Goal: Communication & Community: Share content

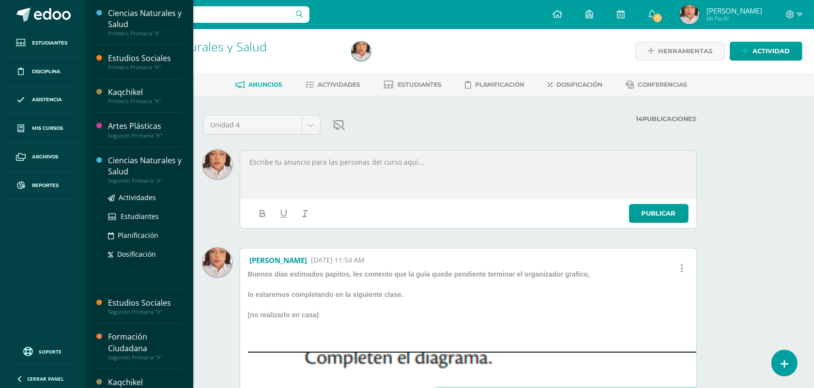
click at [120, 163] on div "Ciencias Naturales y Salud" at bounding box center [145, 166] width 74 height 22
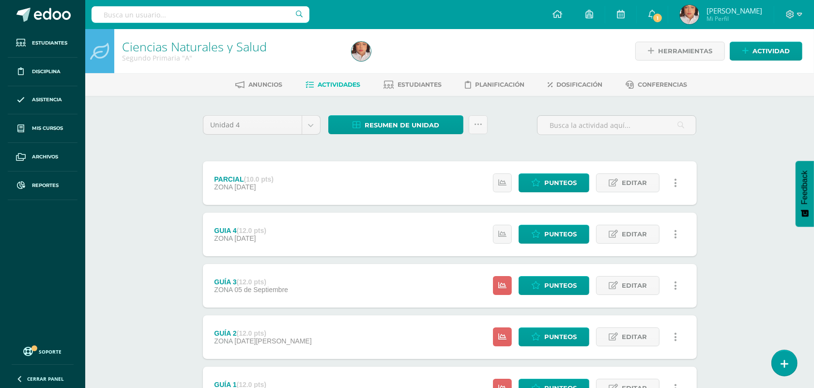
click at [278, 221] on div "GUIA 4 (12.0 pts) ZONA [DATE]" at bounding box center [240, 235] width 75 height 44
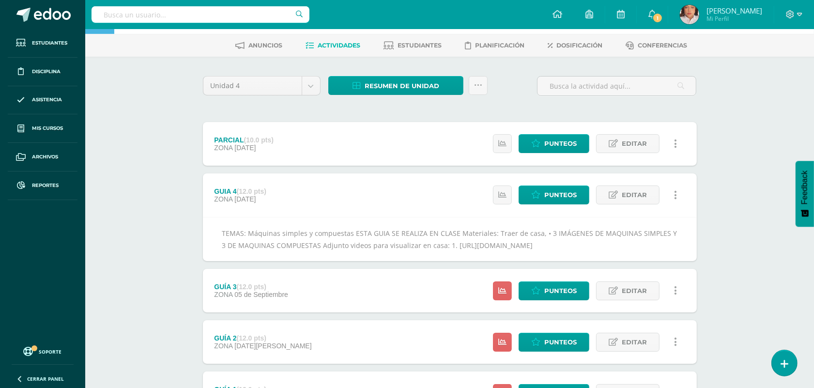
scroll to position [61, 0]
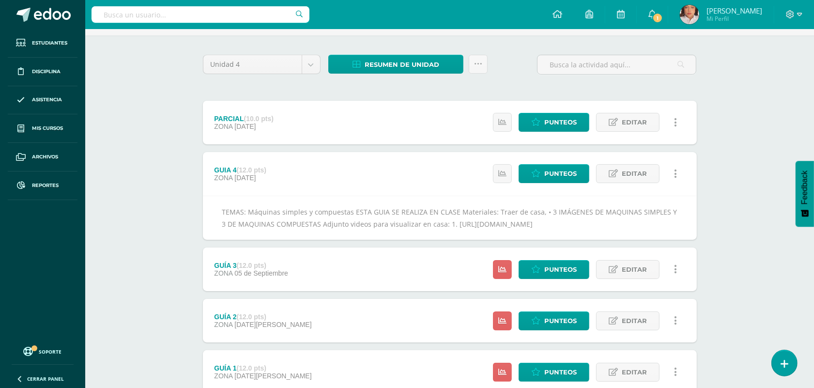
click at [399, 112] on div "PARCIAL (10.0 pts) ZONA [DATE] Estatus de Actividad: 25 Estudiantes sin calific…" at bounding box center [450, 123] width 494 height 44
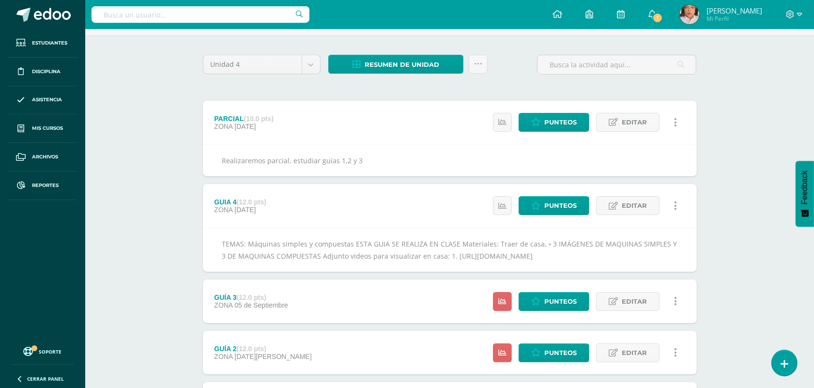
click at [367, 127] on div "PARCIAL (10.0 pts) ZONA [DATE] Estatus de Actividad: 25 Estudiantes sin calific…" at bounding box center [450, 123] width 494 height 44
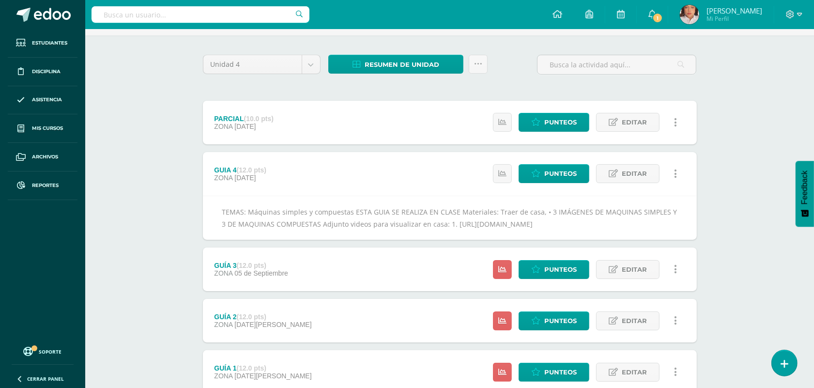
click at [325, 187] on div "GUIA 4 (12.0 pts) ZONA [DATE] Estatus de Actividad: 25 Estudiantes sin califica…" at bounding box center [450, 174] width 494 height 44
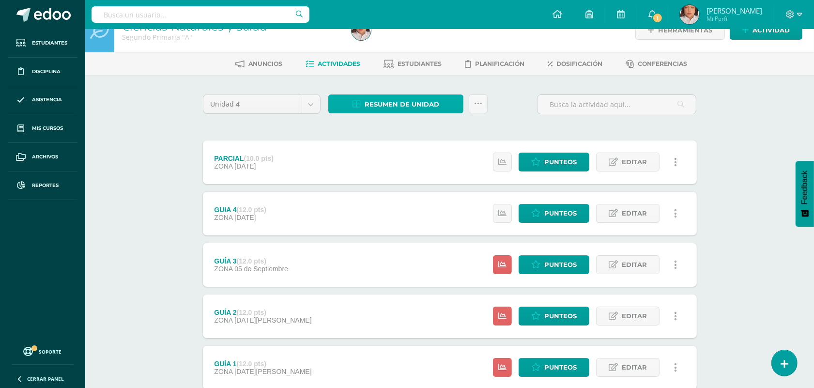
scroll to position [0, 0]
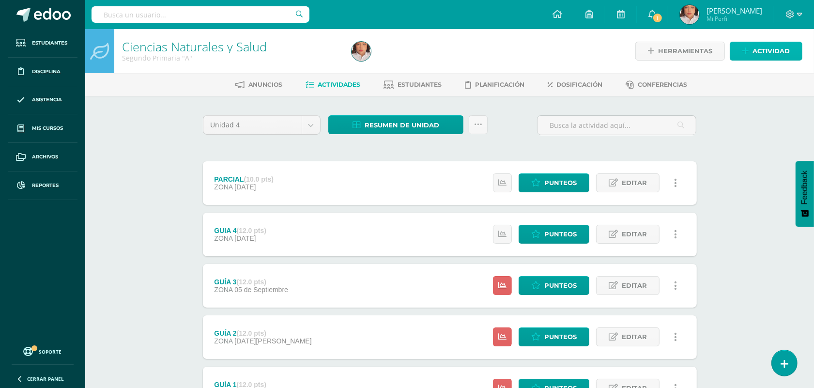
click at [788, 52] on span "Actividad" at bounding box center [770, 51] width 37 height 18
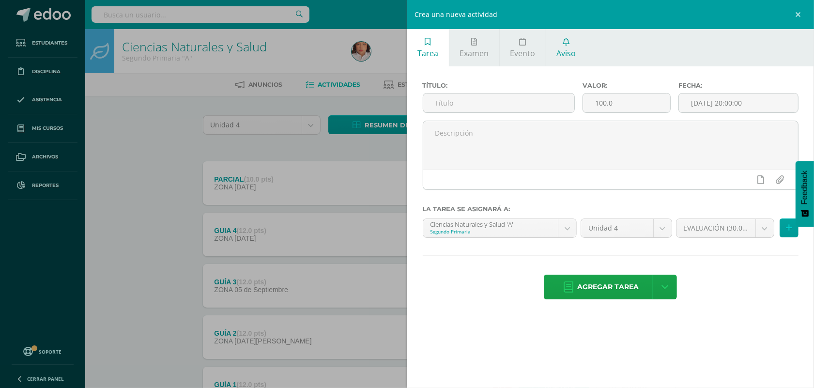
click at [575, 45] on link "Aviso" at bounding box center [566, 47] width 40 height 37
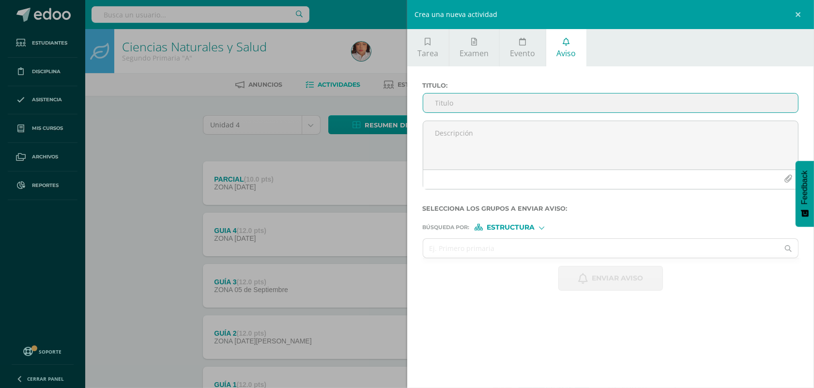
click at [452, 106] on input "Titulo :" at bounding box center [610, 102] width 375 height 19
click at [502, 102] on input "ca" at bounding box center [610, 102] width 375 height 19
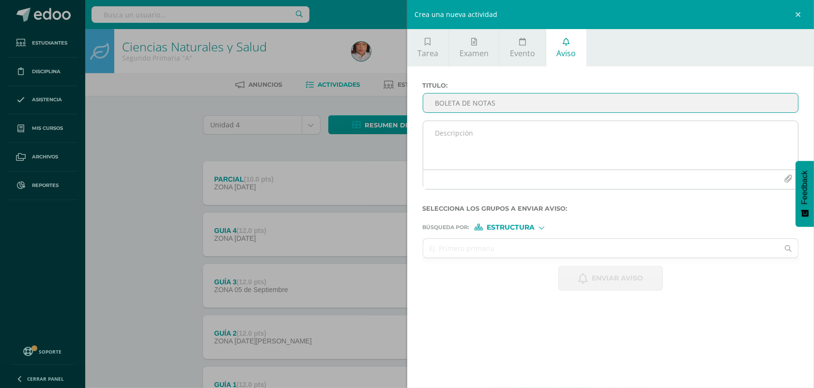
type input "BOLETA DE NOTAS"
click at [554, 143] on textarea at bounding box center [610, 145] width 375 height 48
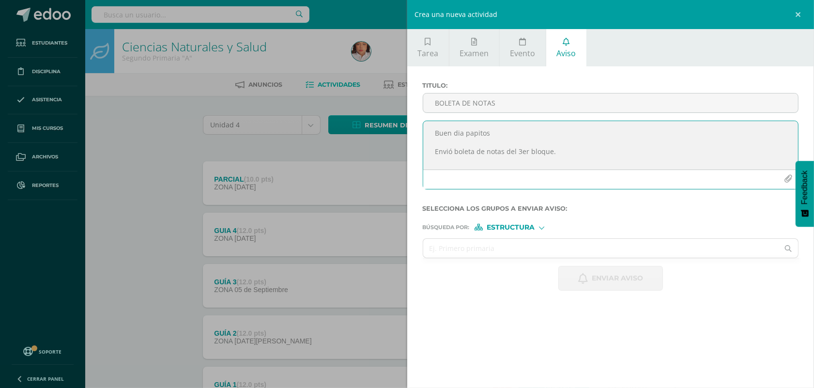
click at [456, 165] on textarea "Buen dia papitos Envió boleta de notas del 3er bloque." at bounding box center [610, 145] width 375 height 48
drag, startPoint x: 455, startPoint y: 141, endPoint x: 451, endPoint y: 136, distance: 6.2
click at [451, 136] on textarea "Buen dia papitos Envió boleta de notas del 3er bloque. Saludos cordiales" at bounding box center [610, 145] width 375 height 48
click at [521, 166] on textarea "Buen día papitos Envió boleta de notas del 3er bloque. Saludos cordiales" at bounding box center [610, 145] width 375 height 48
type textarea "Buen día papitos Envió boleta de notas del 3er bloque. Saludos cordiales"
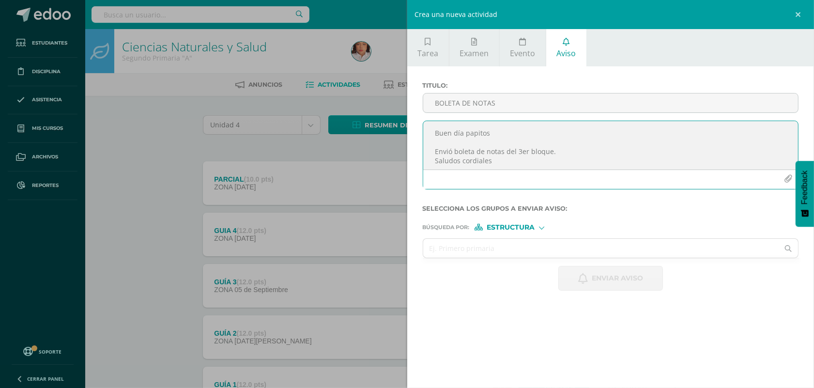
click at [784, 177] on icon "button" at bounding box center [788, 179] width 8 height 8
